Goal: Transaction & Acquisition: Subscribe to service/newsletter

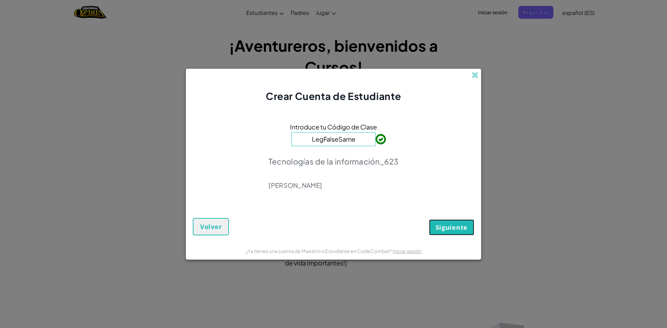
click at [458, 224] on font "Siguiente" at bounding box center [452, 227] width 32 height 8
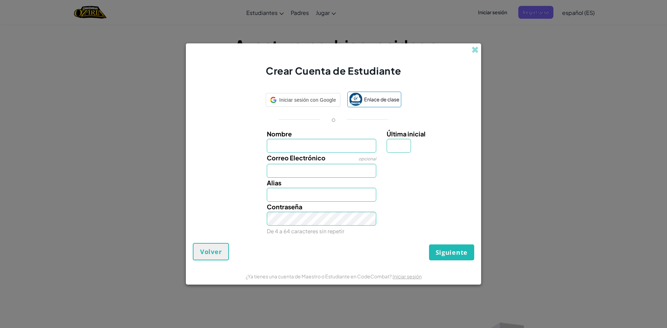
click at [346, 144] on input "Nombre" at bounding box center [322, 146] width 110 height 14
type input "[PERSON_NAME]"
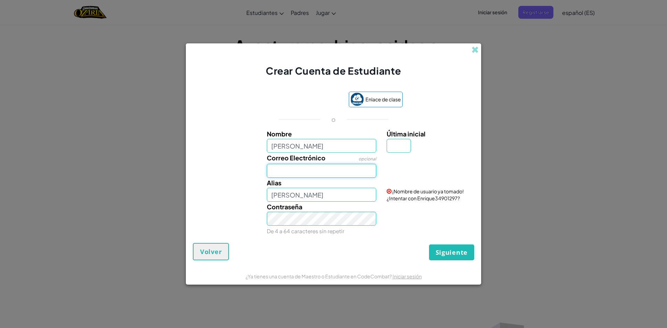
click at [326, 164] on input "Correo Electrónico" at bounding box center [322, 171] width 110 height 14
type input "[EMAIL_ADDRESS][DOMAIN_NAME]"
click at [309, 196] on input "[PERSON_NAME]" at bounding box center [322, 195] width 110 height 14
click at [316, 199] on input "[PERSON_NAME]" at bounding box center [322, 195] width 110 height 14
type input "Enriqueesteban"
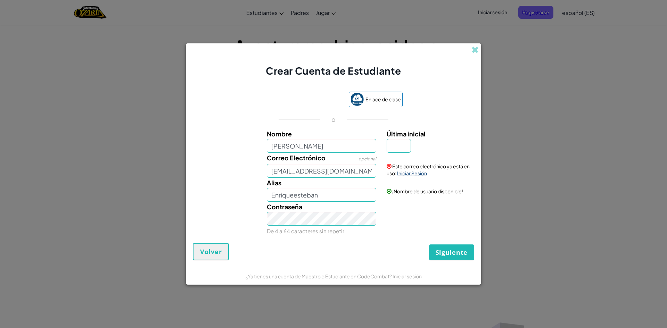
click at [404, 173] on font "Iniciar Sesión" at bounding box center [412, 173] width 30 height 6
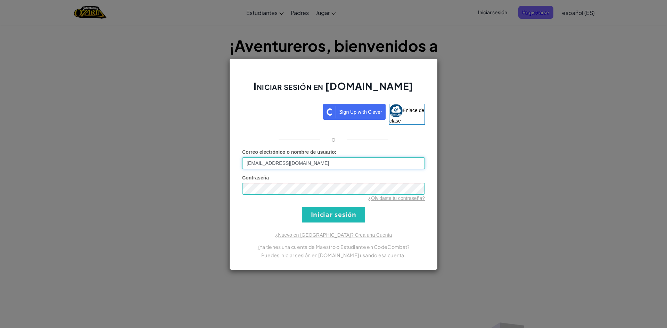
click at [331, 166] on input "[EMAIL_ADDRESS][DOMAIN_NAME]" at bounding box center [333, 163] width 183 height 12
click at [324, 213] on input "Iniciar sesión" at bounding box center [333, 215] width 63 height 16
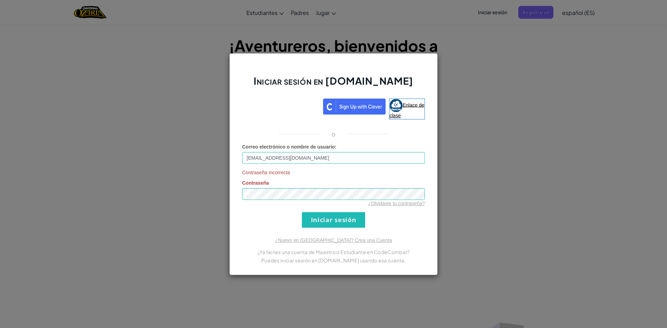
click at [414, 104] on font "Enlace de clase" at bounding box center [406, 110] width 35 height 16
